Goal: Task Accomplishment & Management: Use online tool/utility

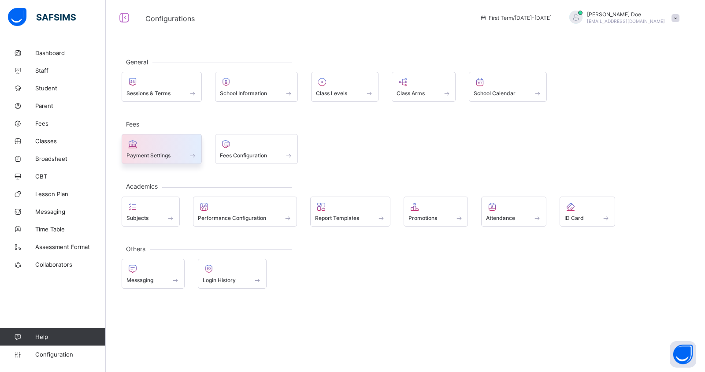
click at [164, 148] on div at bounding box center [161, 144] width 71 height 11
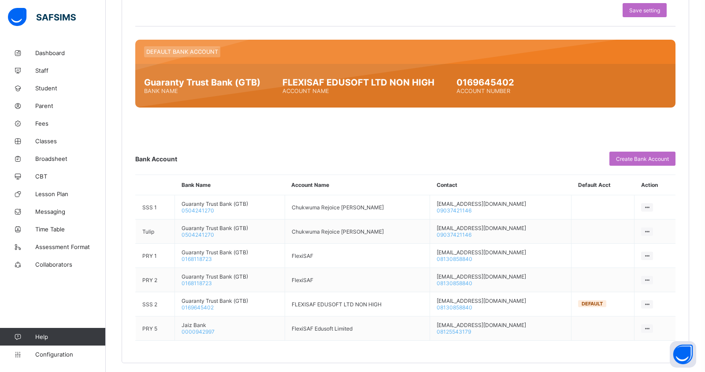
scroll to position [421, 0]
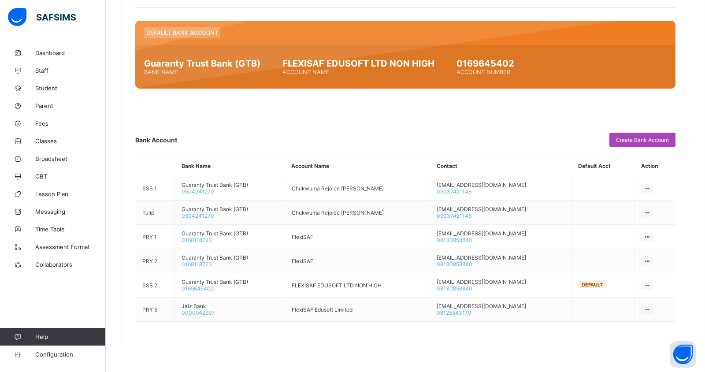
click at [625, 138] on span "Create Bank Account" at bounding box center [642, 140] width 53 height 7
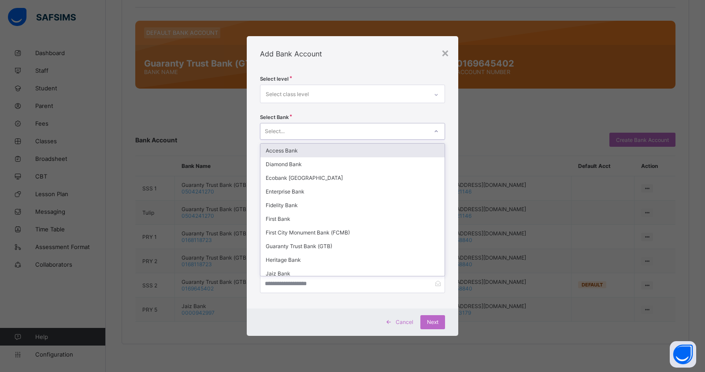
click at [318, 130] on div "Select..." at bounding box center [343, 131] width 167 height 12
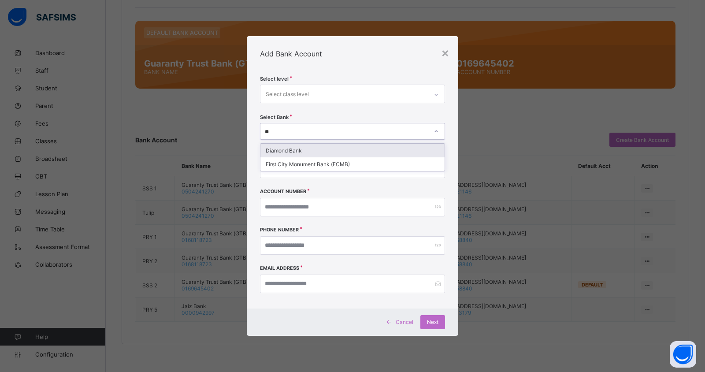
type input "*"
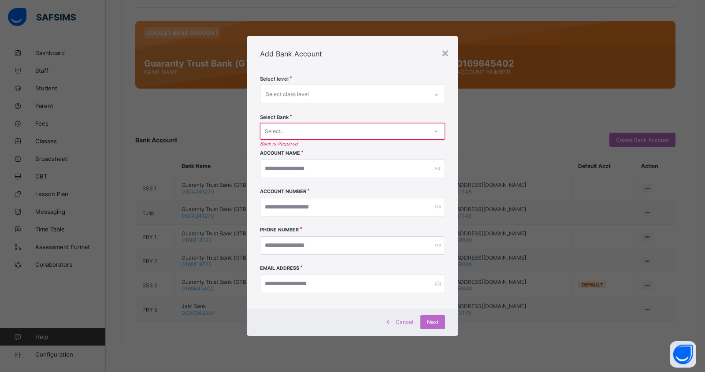
click at [402, 323] on span "Cancel" at bounding box center [405, 322] width 18 height 7
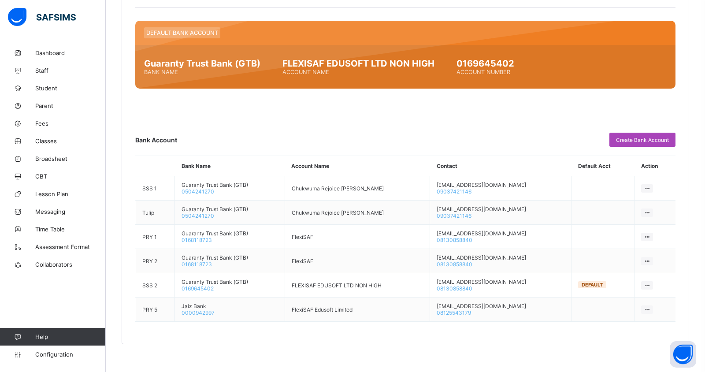
click at [629, 137] on span "Create Bank Account" at bounding box center [642, 140] width 53 height 7
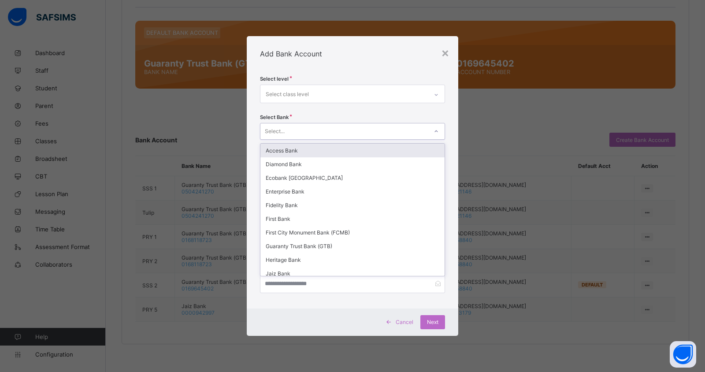
click at [378, 135] on div "Select..." at bounding box center [343, 131] width 167 height 12
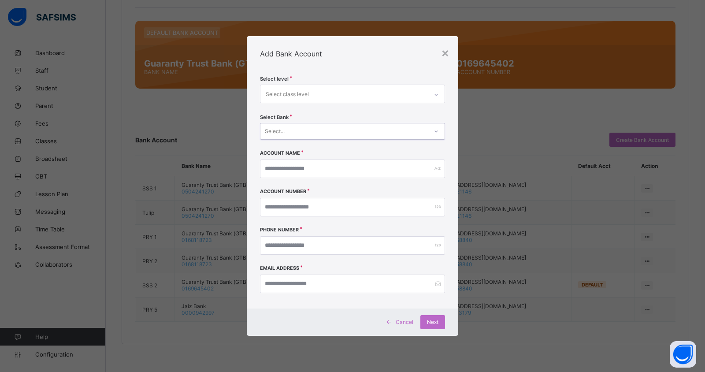
click at [378, 135] on div "Select..." at bounding box center [343, 131] width 167 height 12
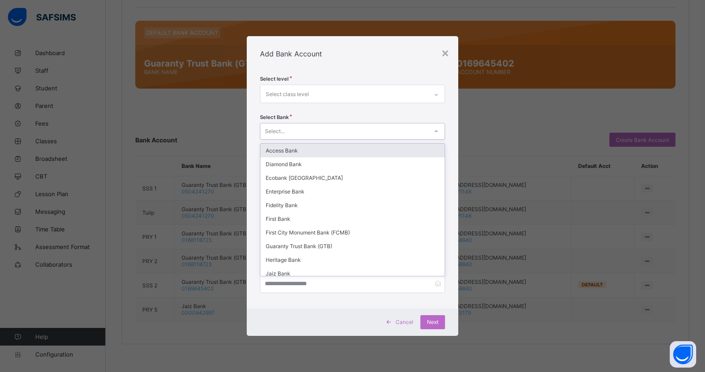
click at [378, 135] on div "Select..." at bounding box center [343, 131] width 167 height 12
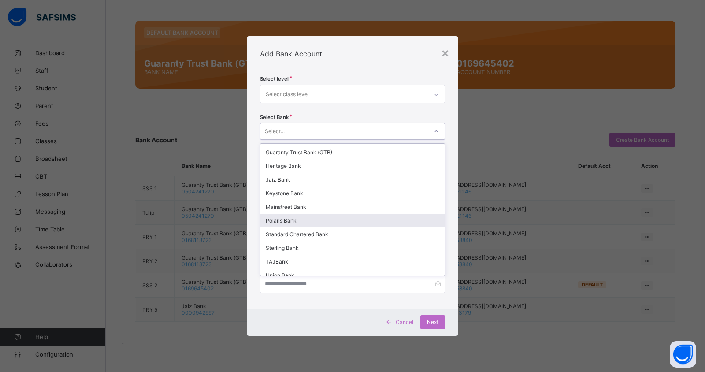
scroll to position [92, 0]
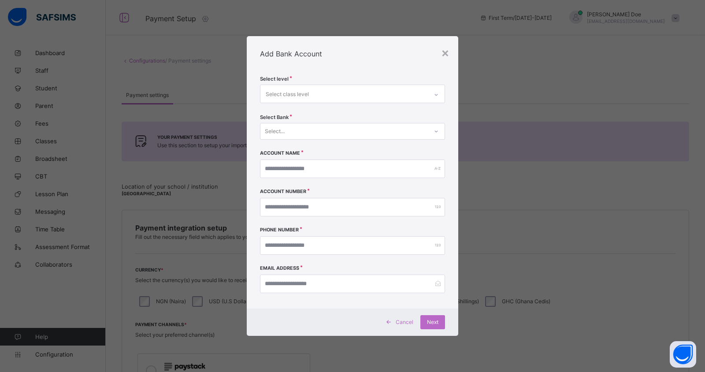
scroll to position [421, 0]
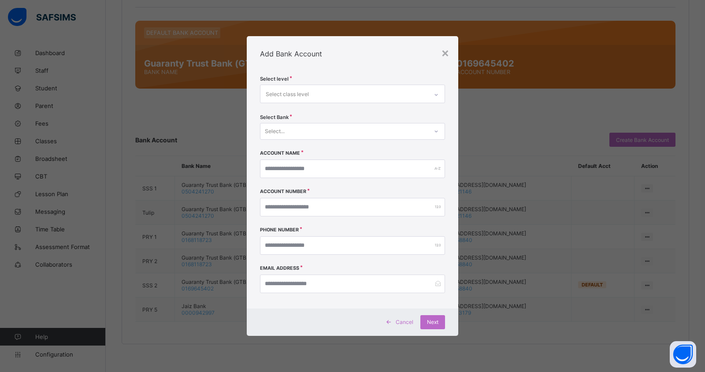
click at [335, 131] on div "Select..." at bounding box center [343, 131] width 167 height 12
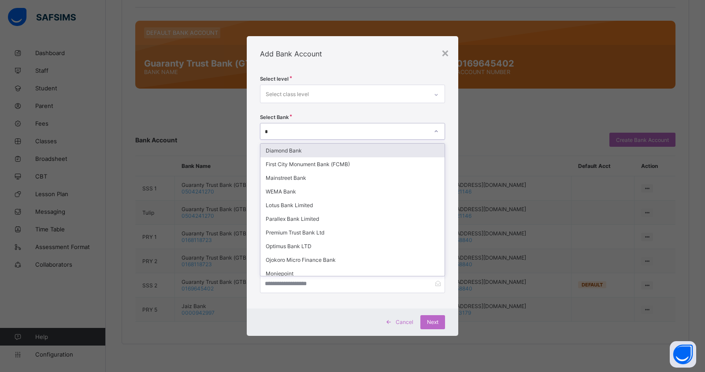
type input "**"
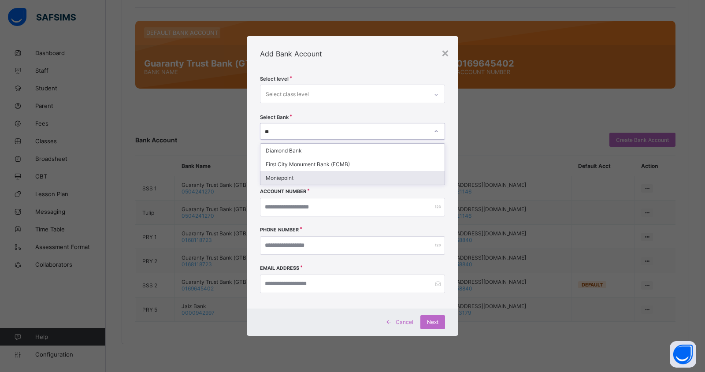
click at [278, 178] on div "Moniepoint" at bounding box center [352, 178] width 184 height 14
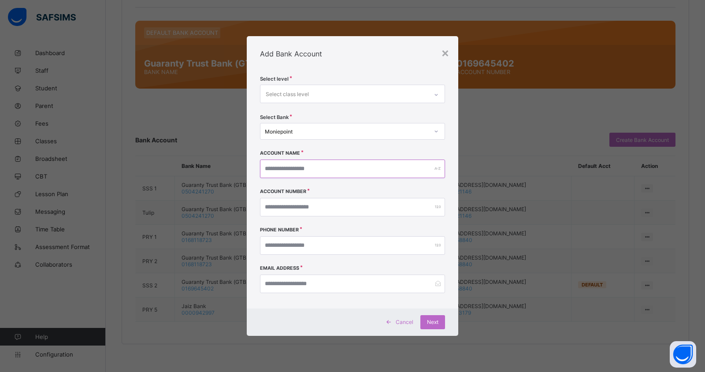
click at [297, 169] on input "text" at bounding box center [352, 169] width 185 height 19
click at [400, 320] on span "Cancel" at bounding box center [405, 322] width 18 height 7
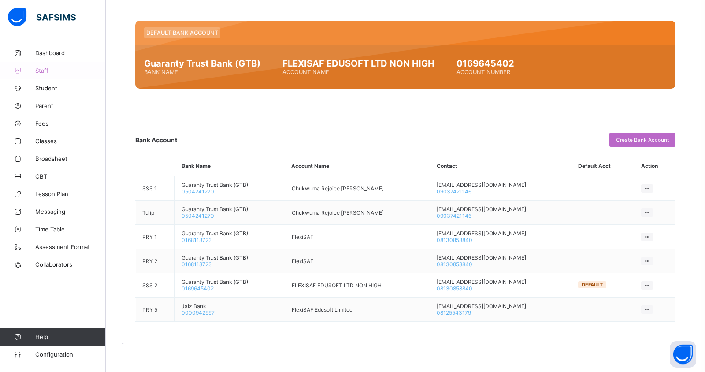
click at [41, 70] on span "Staff" at bounding box center [70, 70] width 71 height 7
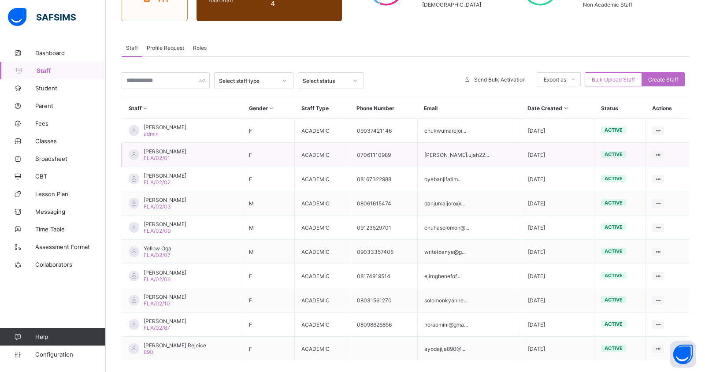
scroll to position [155, 0]
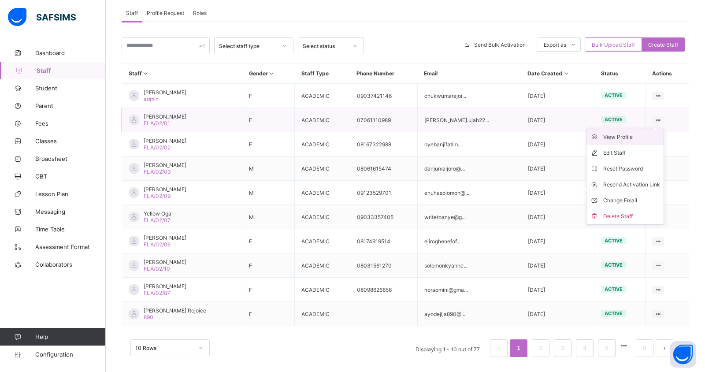
click at [609, 135] on div "View Profile" at bounding box center [631, 137] width 57 height 9
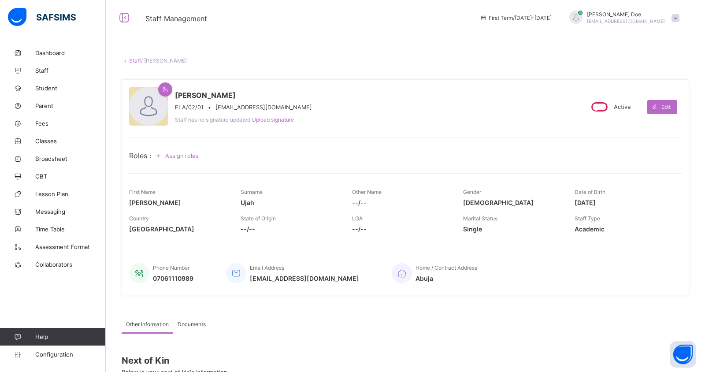
click at [130, 62] on link "Staff" at bounding box center [135, 60] width 12 height 7
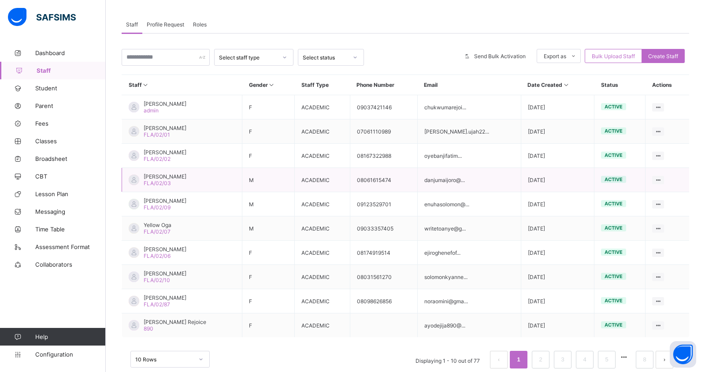
scroll to position [145, 0]
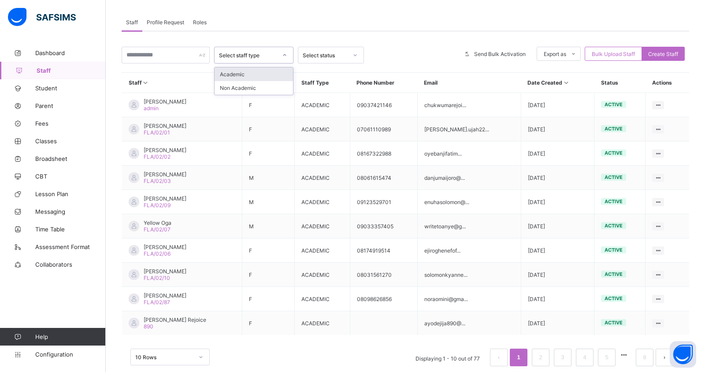
click at [280, 54] on div at bounding box center [284, 55] width 15 height 14
click at [244, 83] on div "Non Academic" at bounding box center [254, 88] width 78 height 14
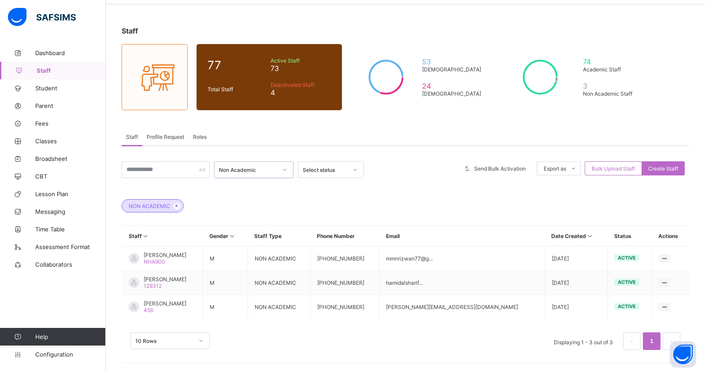
scroll to position [28, 0]
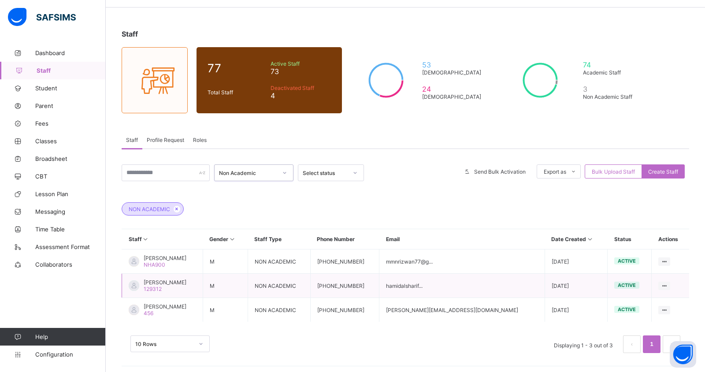
click at [451, 284] on td "hamidalsharif..." at bounding box center [462, 286] width 166 height 24
click at [630, 300] on div "View Profile" at bounding box center [637, 302] width 57 height 9
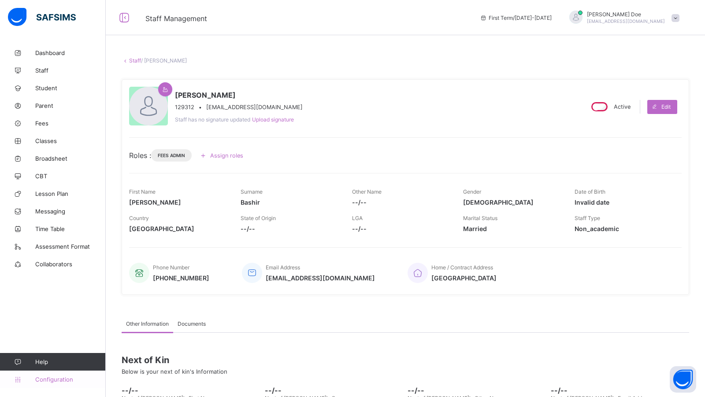
click at [43, 371] on span "Configuration" at bounding box center [70, 379] width 70 height 7
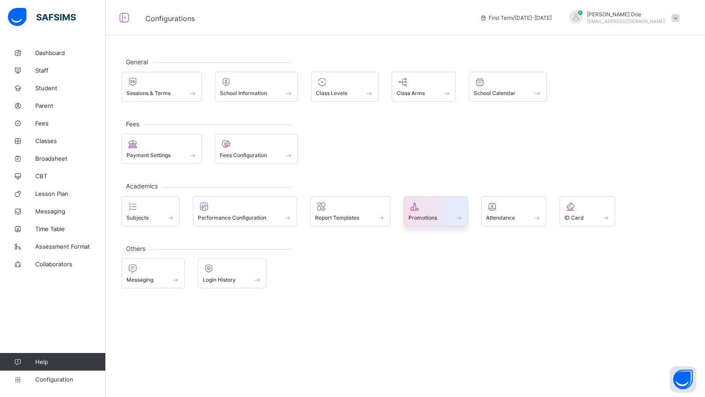
click at [425, 212] on span at bounding box center [435, 213] width 55 height 2
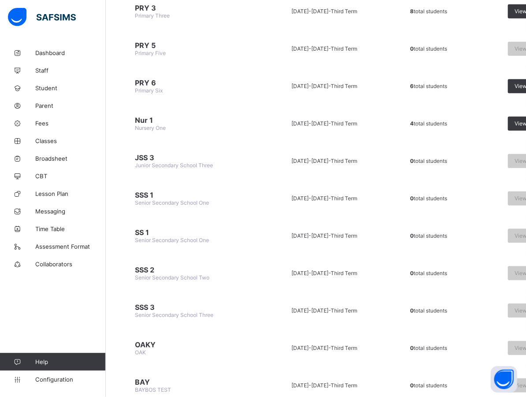
scroll to position [379, 0]
click at [517, 121] on span "View list" at bounding box center [524, 124] width 21 height 7
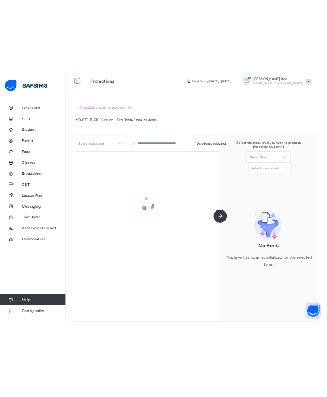
scroll to position [19, 0]
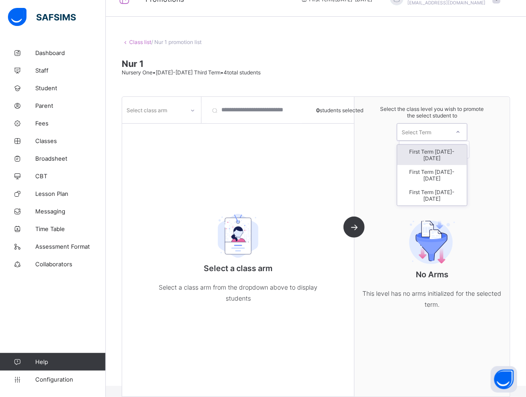
click at [438, 130] on div "Select Term" at bounding box center [423, 132] width 52 height 12
click at [433, 165] on div "First Term 2025-2026" at bounding box center [432, 175] width 70 height 20
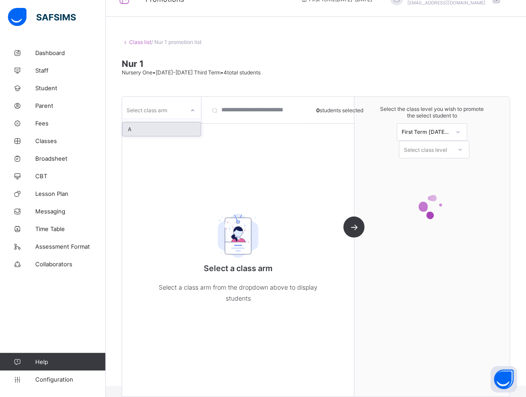
click at [174, 112] on div "Select class arm" at bounding box center [153, 110] width 62 height 12
click at [160, 128] on div "A" at bounding box center [162, 130] width 78 height 14
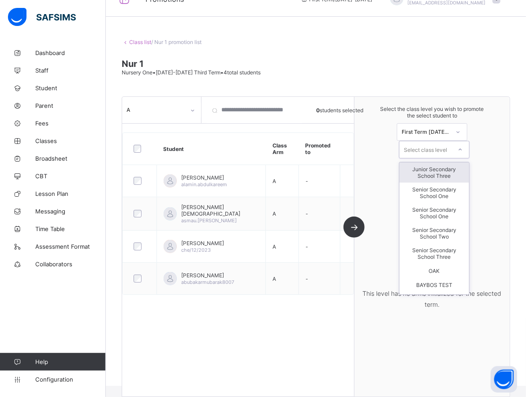
click at [449, 149] on div "Select class level" at bounding box center [425, 150] width 52 height 12
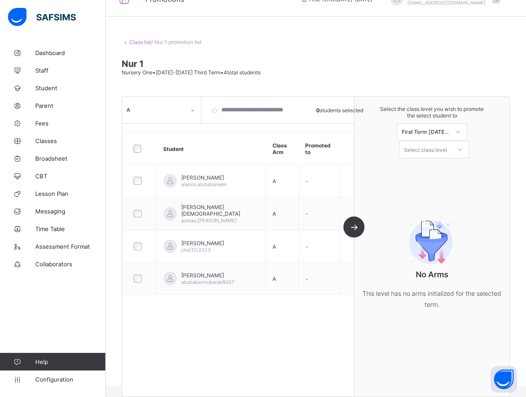
click at [434, 147] on div "Select class level" at bounding box center [425, 150] width 43 height 18
click at [450, 130] on div at bounding box center [458, 132] width 16 height 15
click at [460, 132] on icon at bounding box center [457, 132] width 5 height 9
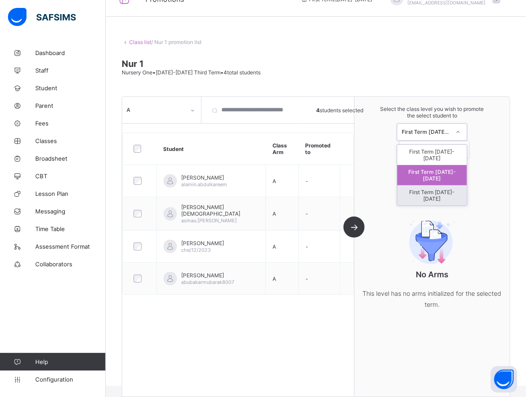
click at [437, 186] on div "First Term 2026-2027" at bounding box center [432, 196] width 70 height 20
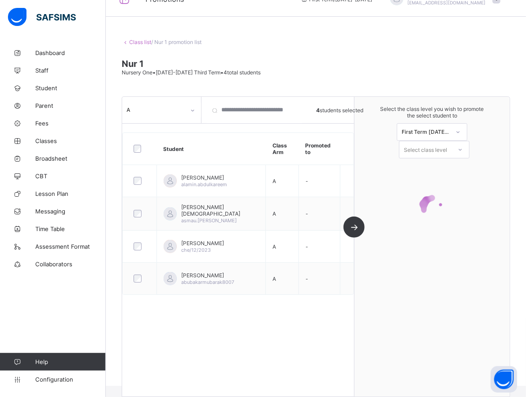
click at [525, 192] on div "Class list / Nur 1 promotion list Nur 1 Nursery One • 2023-2024 Third Term • 4 …" at bounding box center [316, 206] width 420 height 361
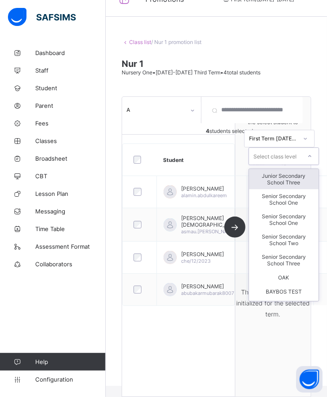
click at [300, 158] on div "Select class level" at bounding box center [275, 156] width 52 height 12
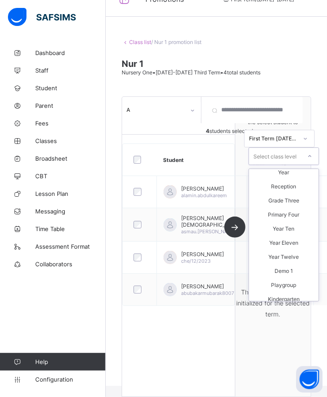
scroll to position [220, 0]
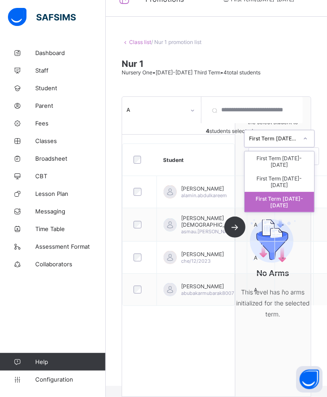
click at [297, 140] on div at bounding box center [305, 138] width 16 height 15
click at [278, 172] on div "First Term 2025-2026" at bounding box center [280, 182] width 70 height 20
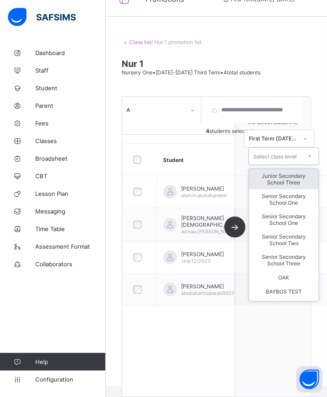
click at [271, 156] on div "Select class level" at bounding box center [274, 157] width 43 height 18
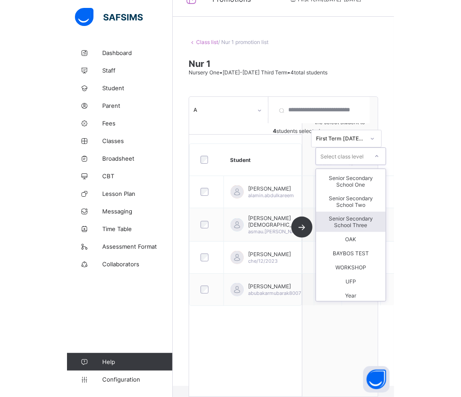
scroll to position [0, 0]
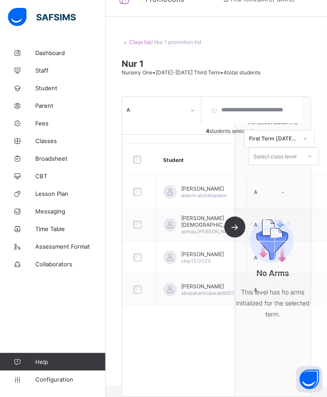
click at [327, 279] on div "Class list / Nur 1 promotion list Nur 1 Nursery One • 2023-2024 Third Term • 4 …" at bounding box center [216, 206] width 221 height 361
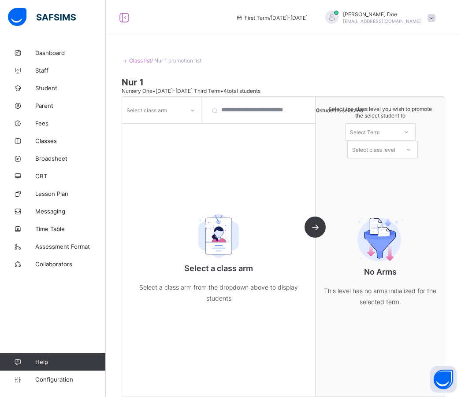
scroll to position [7, 0]
